Goal: Information Seeking & Learning: Learn about a topic

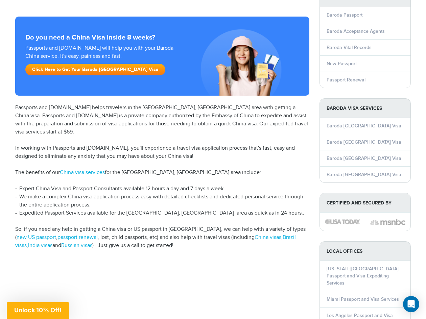
scroll to position [135, 0]
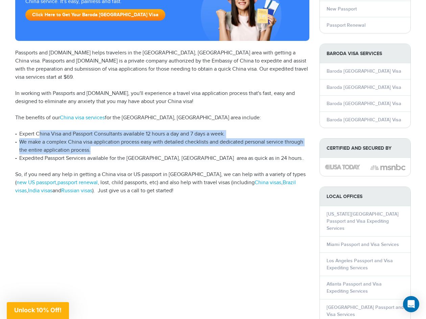
drag, startPoint x: 41, startPoint y: 127, endPoint x: 248, endPoint y: 145, distance: 207.5
click at [248, 145] on ul "Expert China Visa and Passport Consultants available 12 hours a day and 7 days …" at bounding box center [162, 146] width 294 height 32
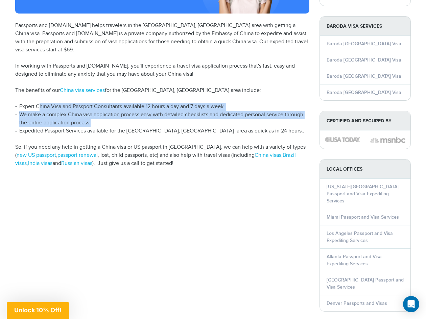
scroll to position [271, 0]
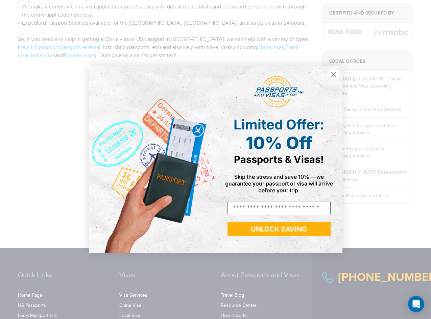
click at [334, 74] on icon "Close dialog" at bounding box center [334, 74] width 5 height 5
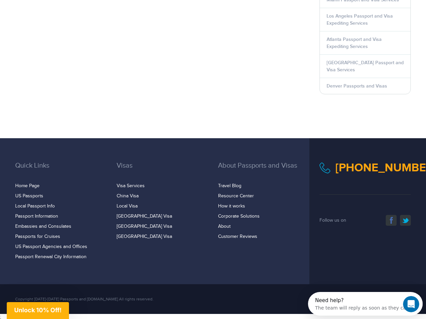
scroll to position [378, 0]
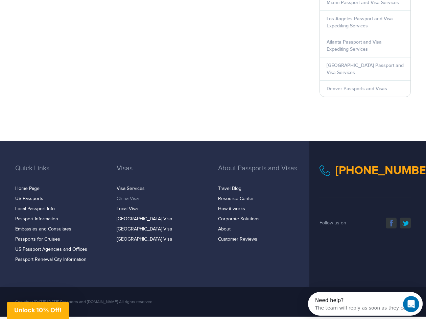
click at [125, 196] on link "China Visa" at bounding box center [128, 198] width 22 height 5
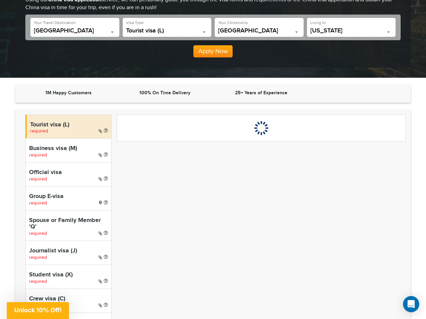
scroll to position [135, 0]
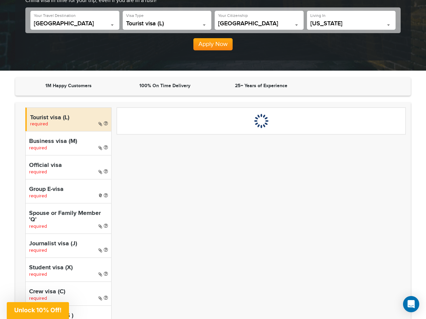
click at [48, 149] on div "Business visa (M) required" at bounding box center [68, 143] width 86 height 24
select select "*****"
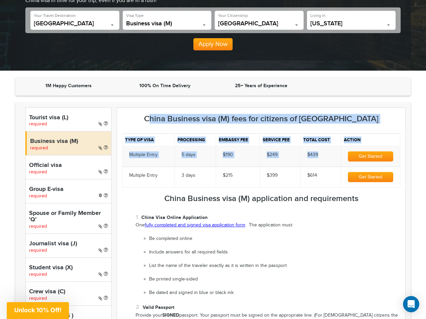
drag, startPoint x: 123, startPoint y: 148, endPoint x: 323, endPoint y: 153, distance: 199.3
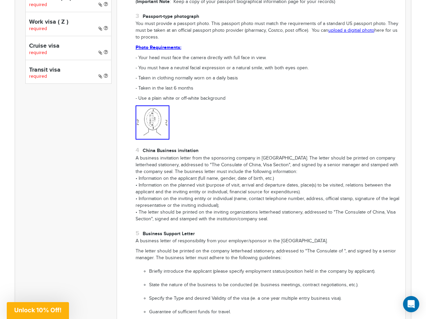
scroll to position [571, 0]
